Goal: Task Accomplishment & Management: Use online tool/utility

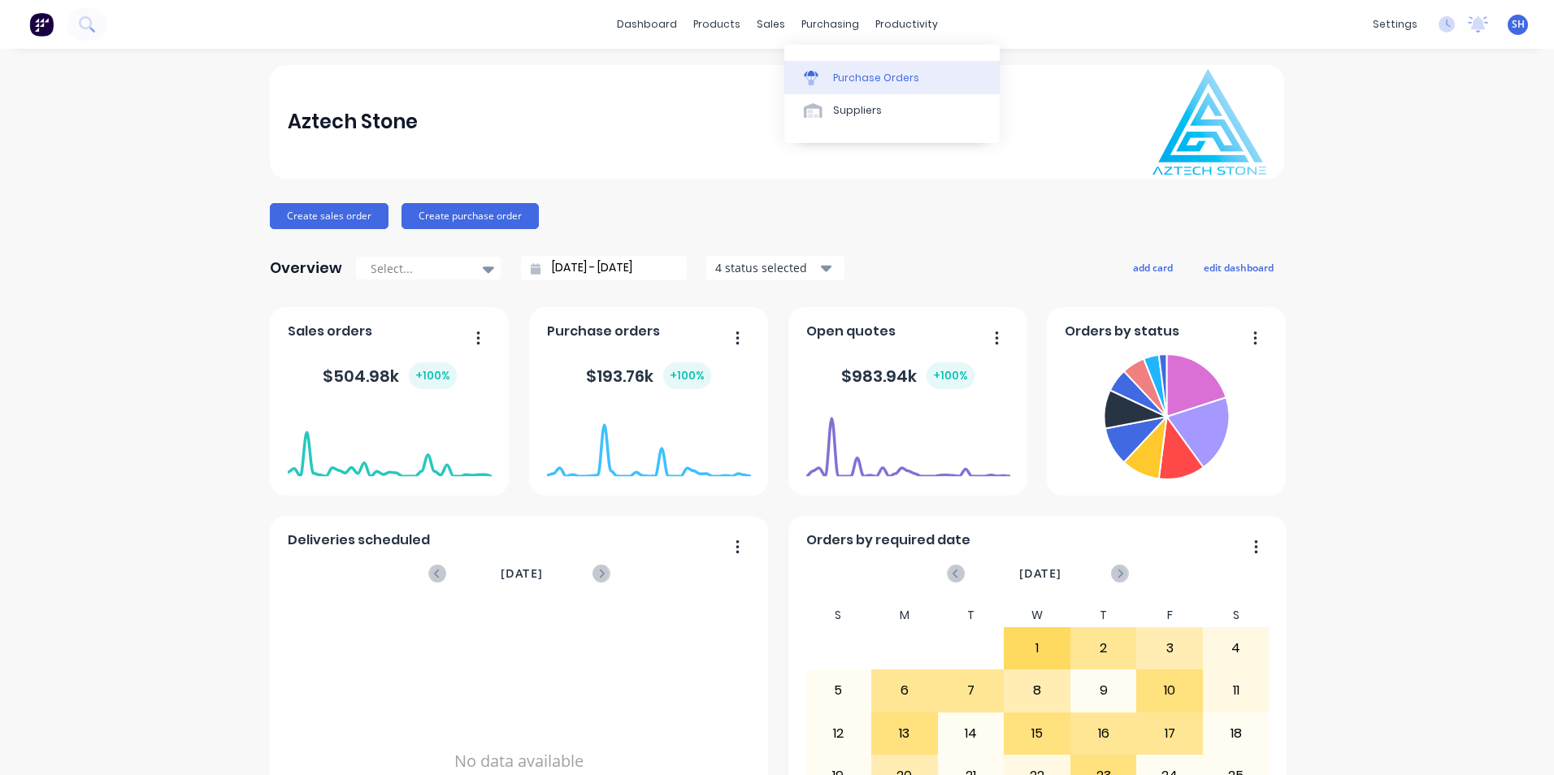
click at [849, 76] on div "Purchase Orders" at bounding box center [876, 78] width 86 height 15
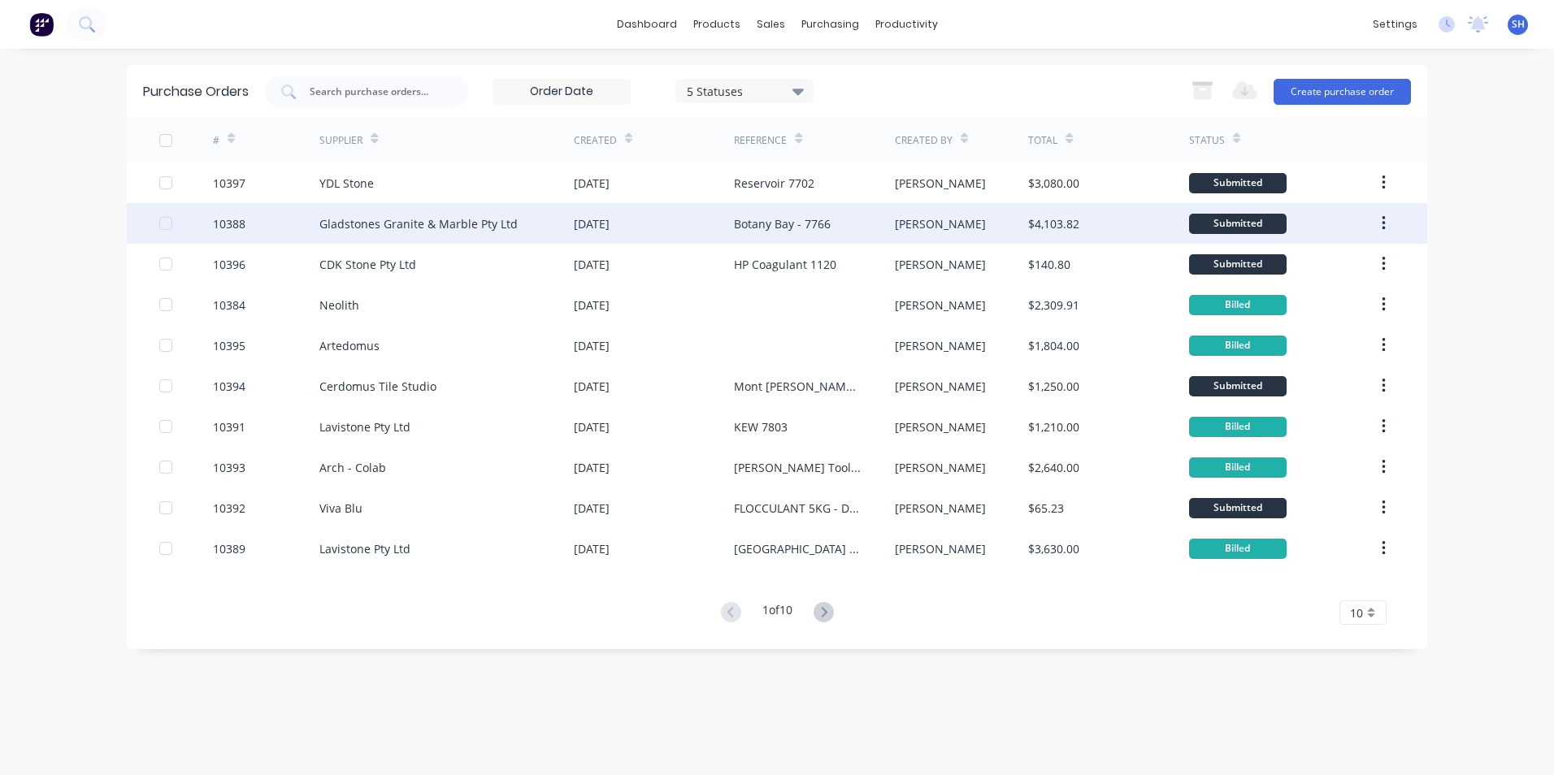
click at [410, 229] on div "Gladstones Granite & Marble Pty Ltd" at bounding box center [418, 223] width 198 height 17
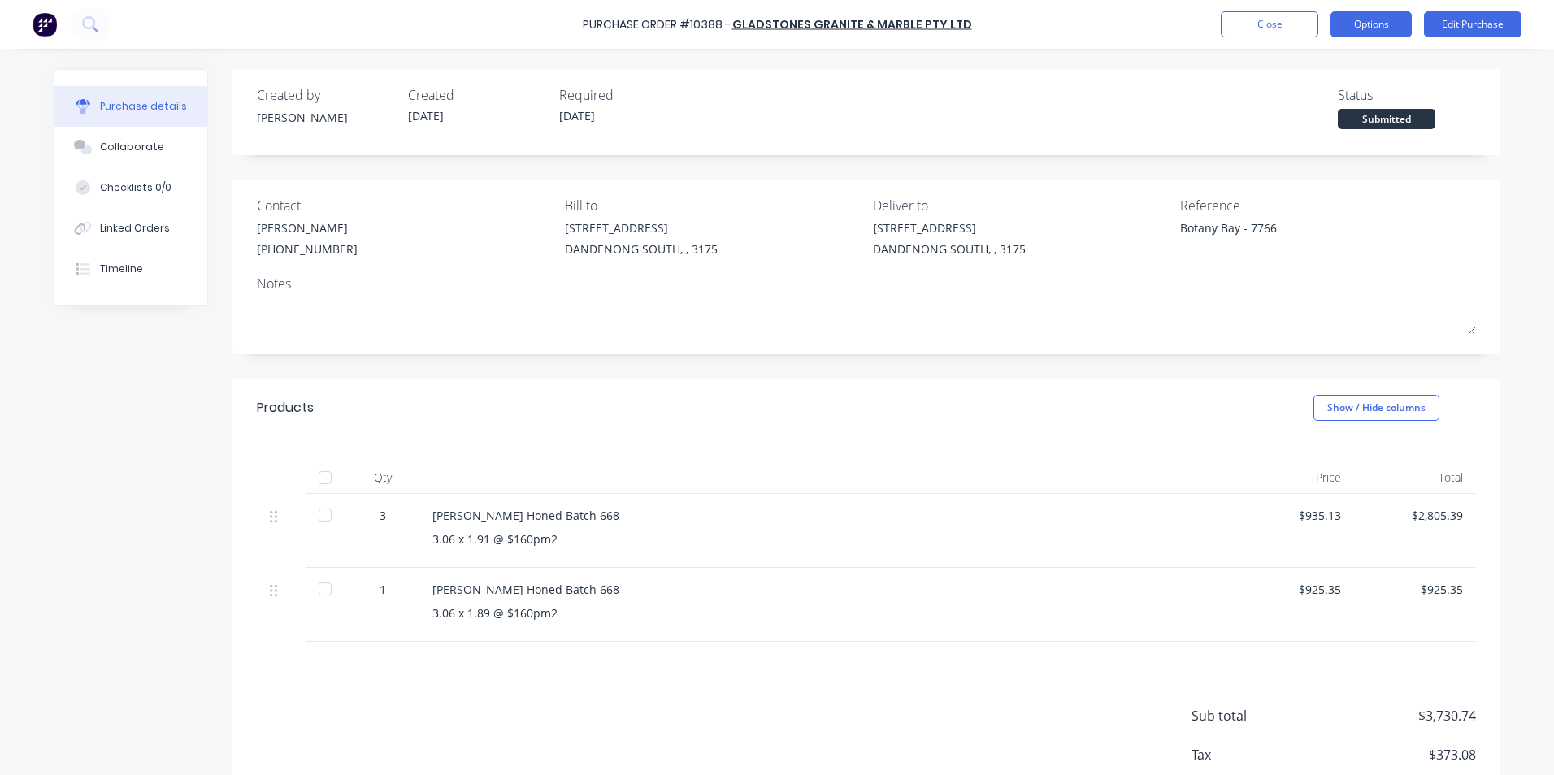
click at [1366, 34] on button "Options" at bounding box center [1371, 24] width 81 height 26
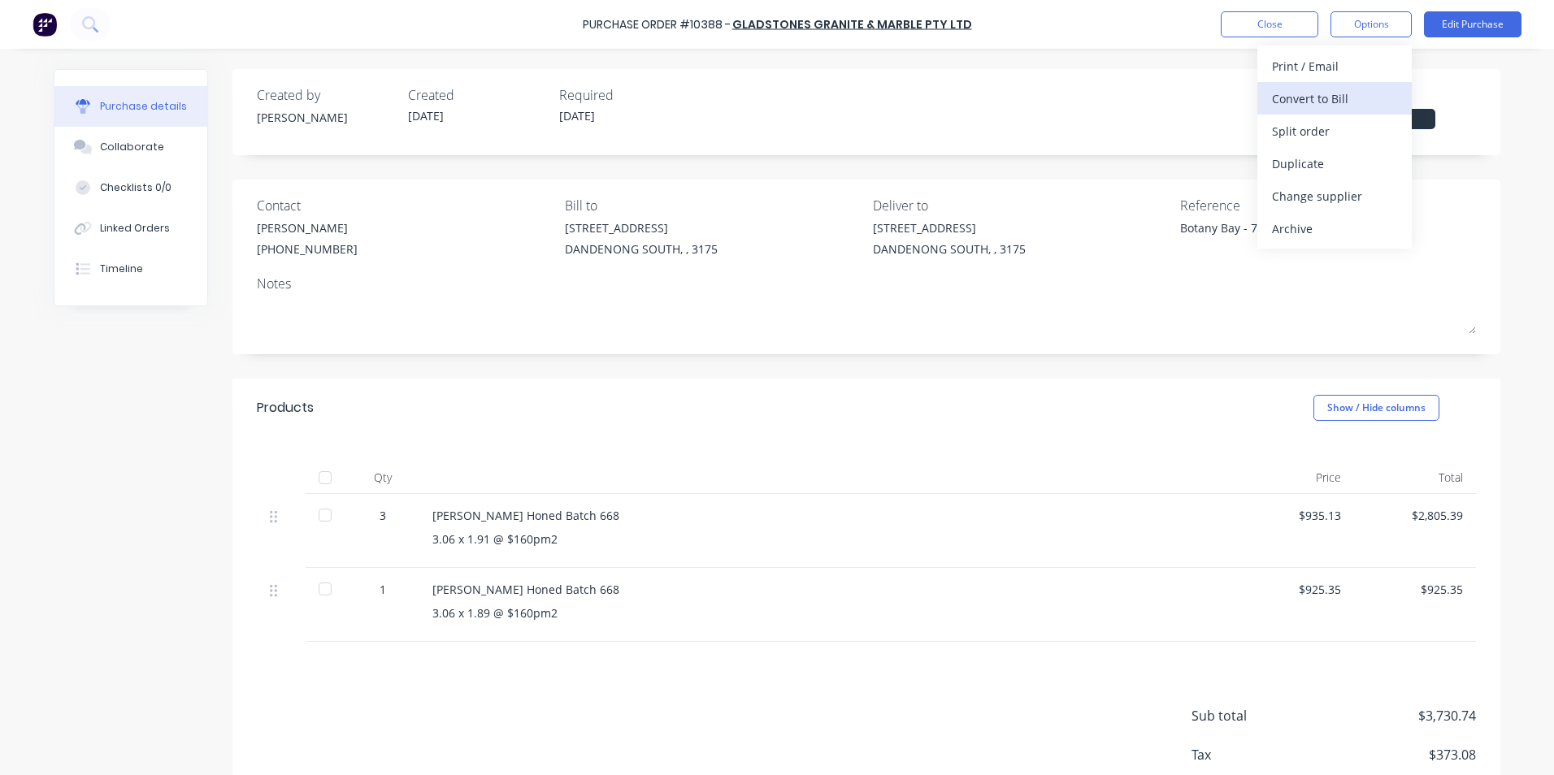
click at [1342, 95] on div "Convert to Bill" at bounding box center [1334, 99] width 125 height 24
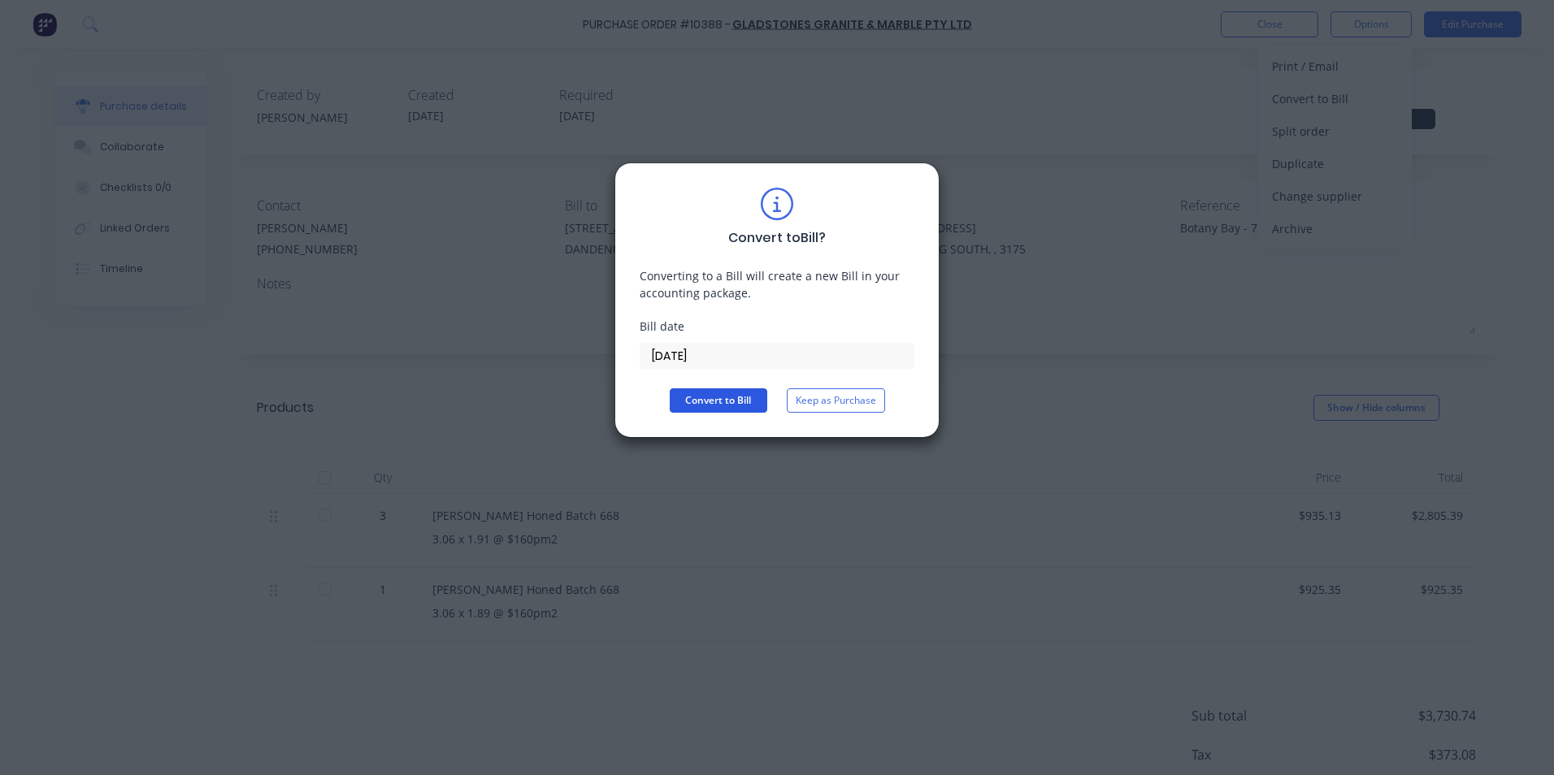
click at [743, 411] on button "Convert to Bill" at bounding box center [719, 401] width 98 height 24
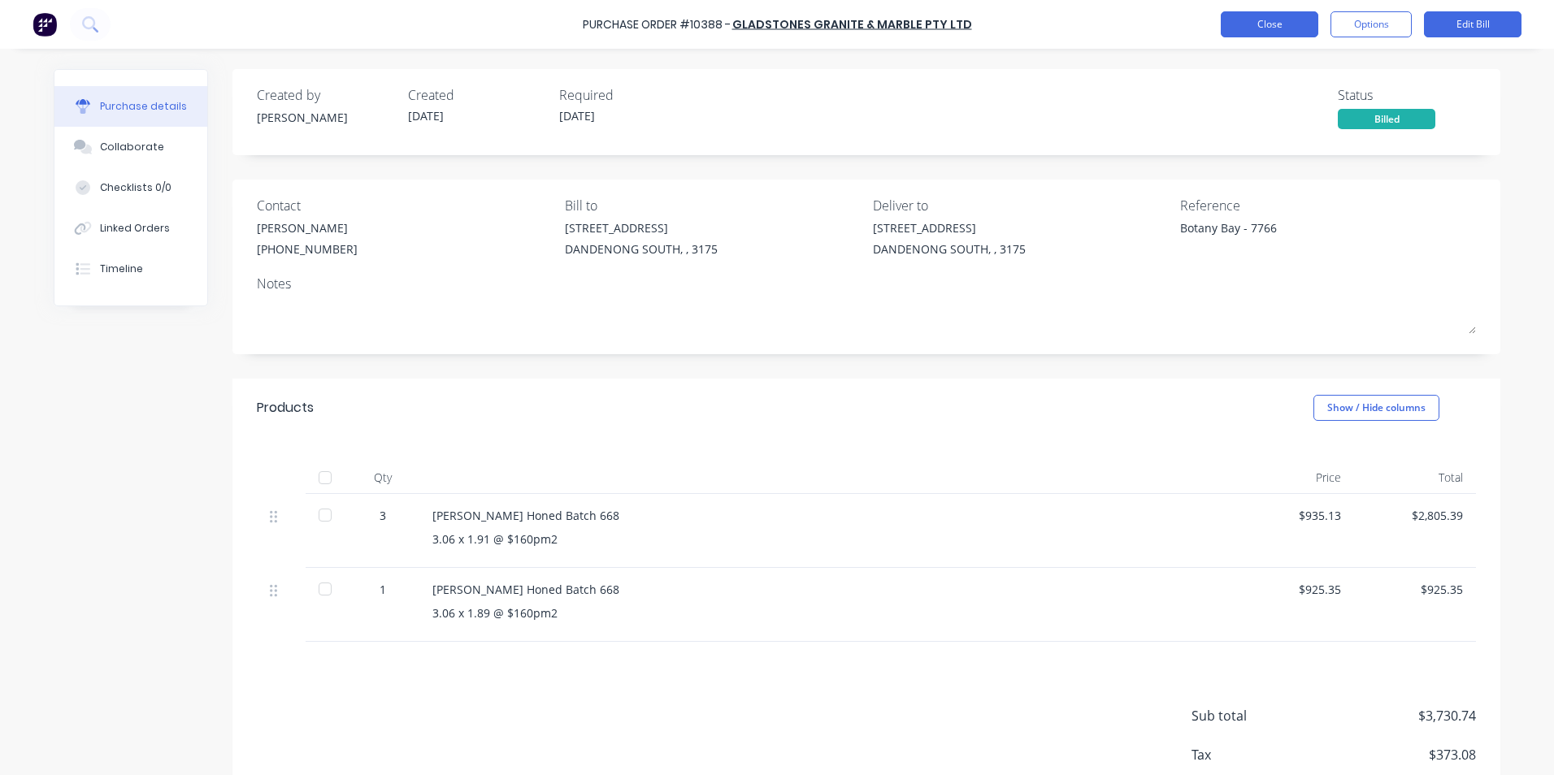
click at [1274, 32] on button "Close" at bounding box center [1270, 24] width 98 height 26
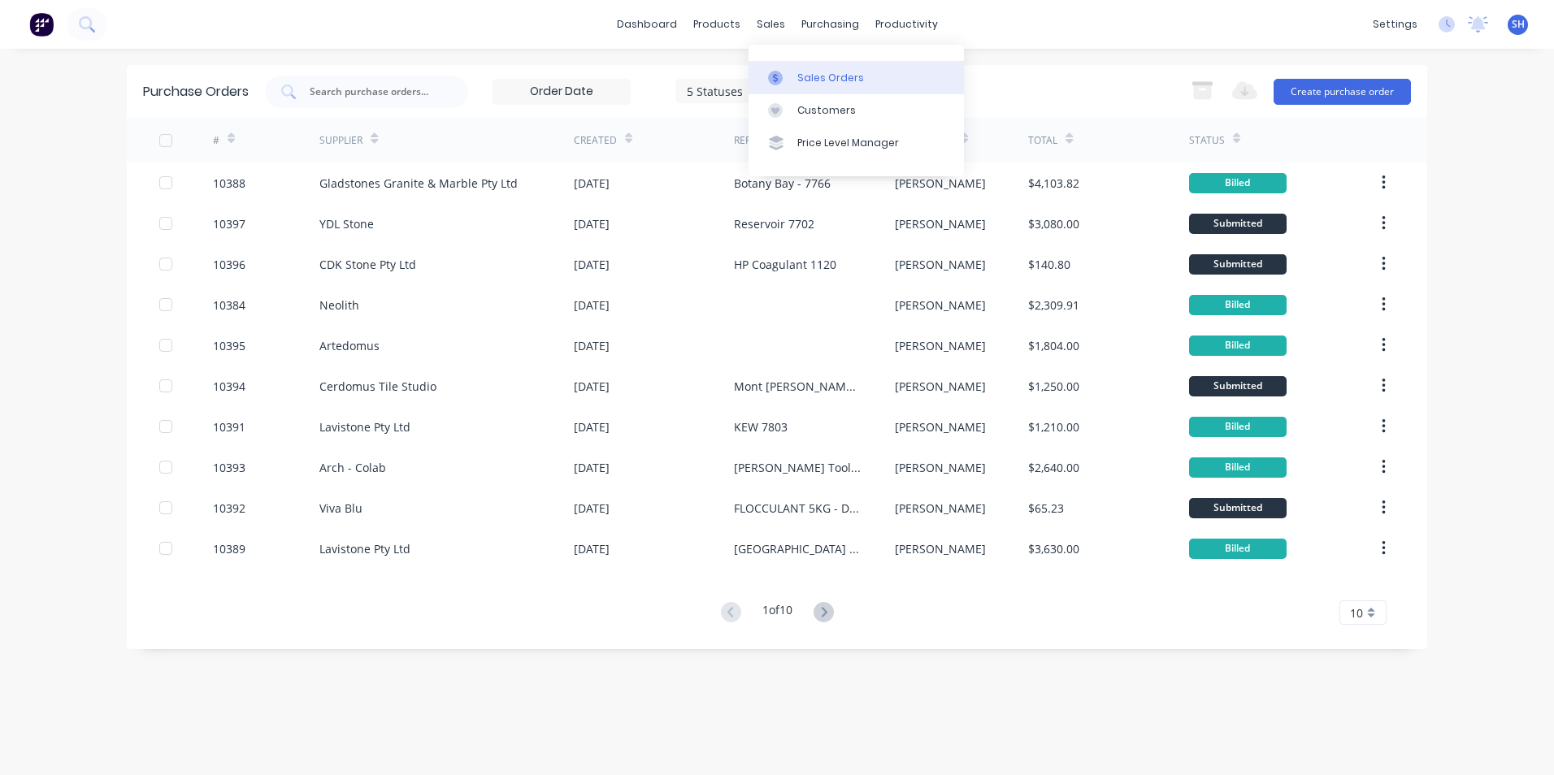
click at [788, 71] on div at bounding box center [780, 78] width 24 height 15
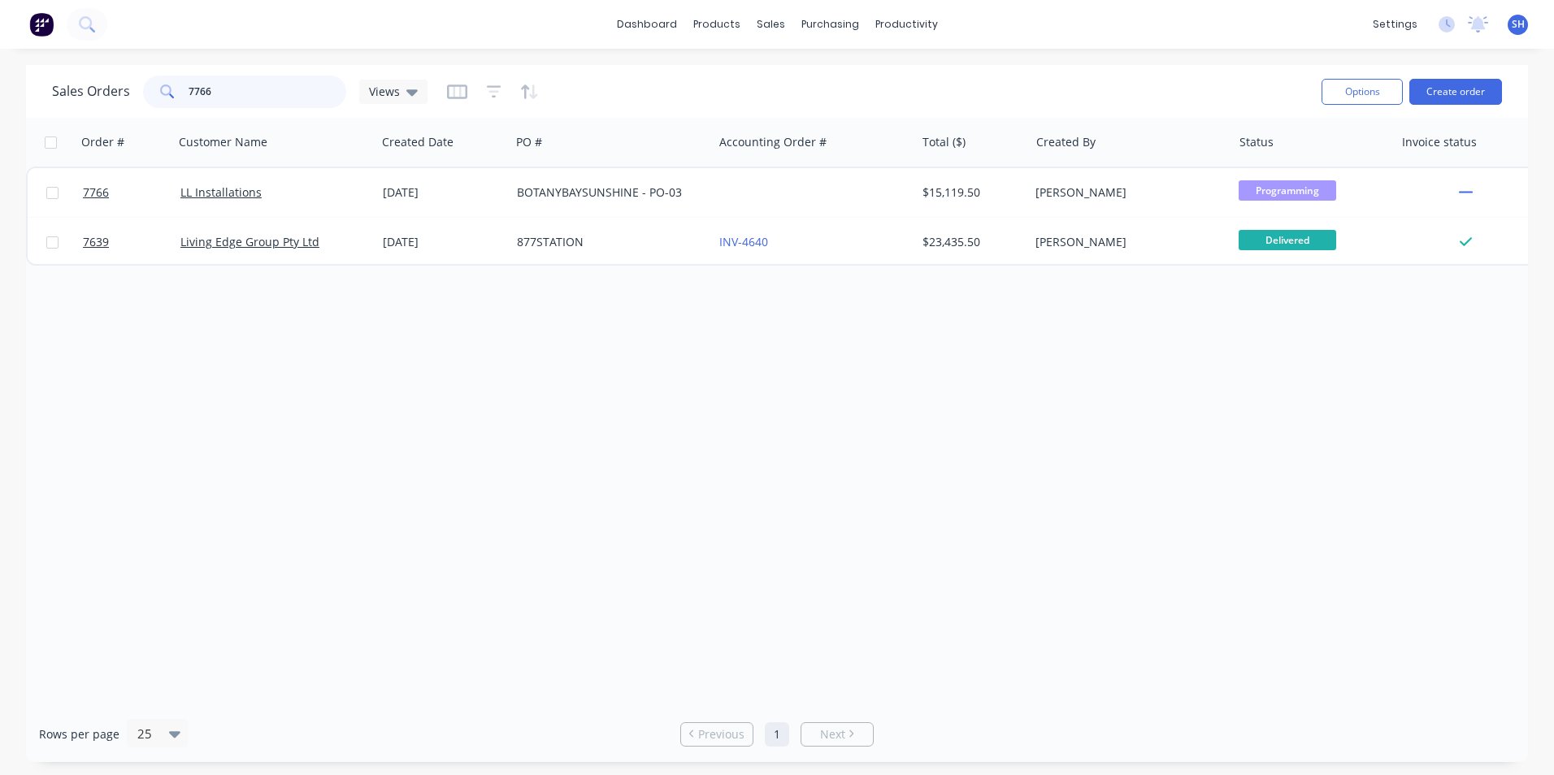
drag, startPoint x: 217, startPoint y: 96, endPoint x: 165, endPoint y: 98, distance: 52.1
click at [165, 98] on div "7766" at bounding box center [244, 92] width 203 height 33
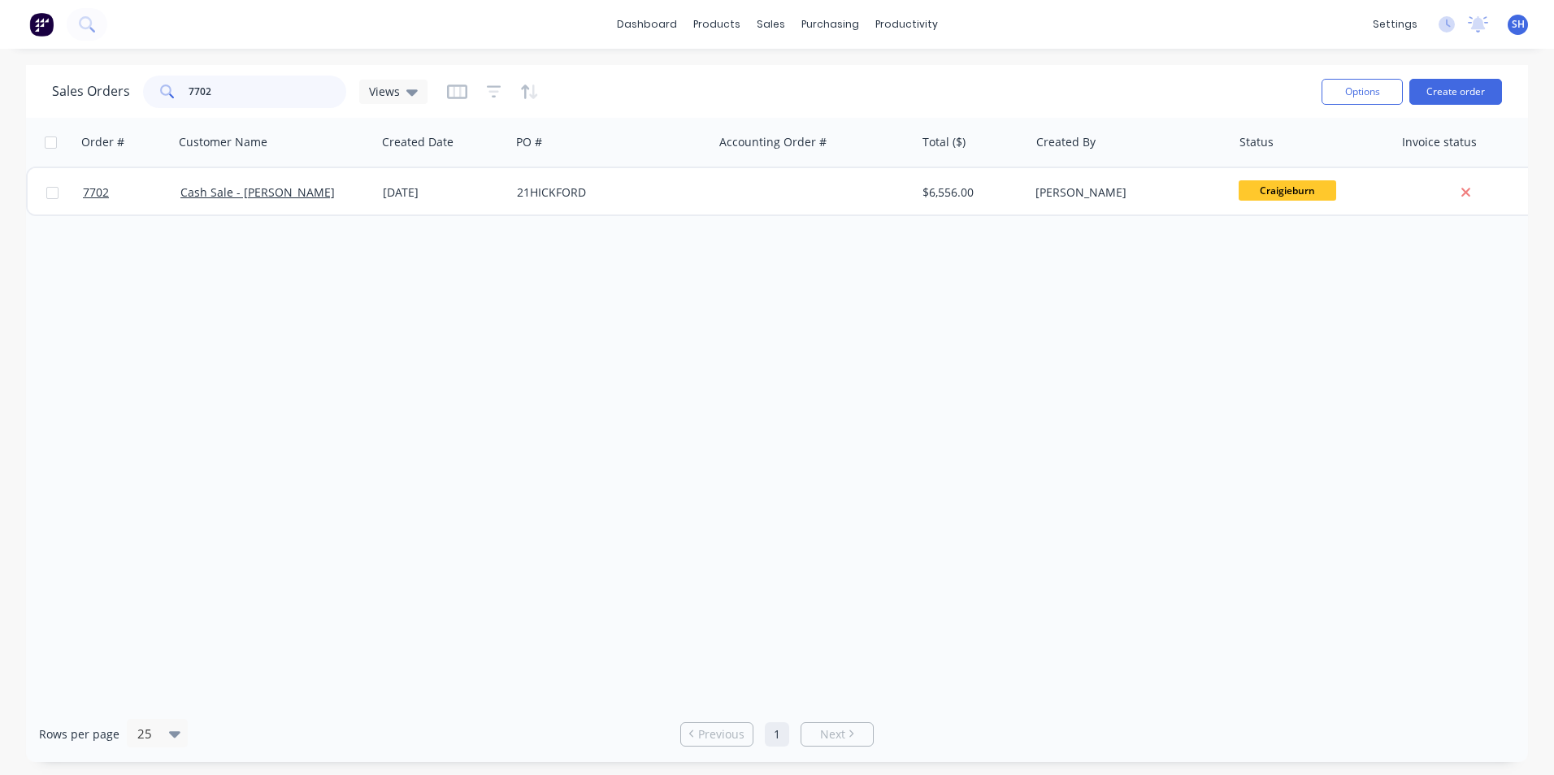
type input "7702"
